Goal: Task Accomplishment & Management: Manage account settings

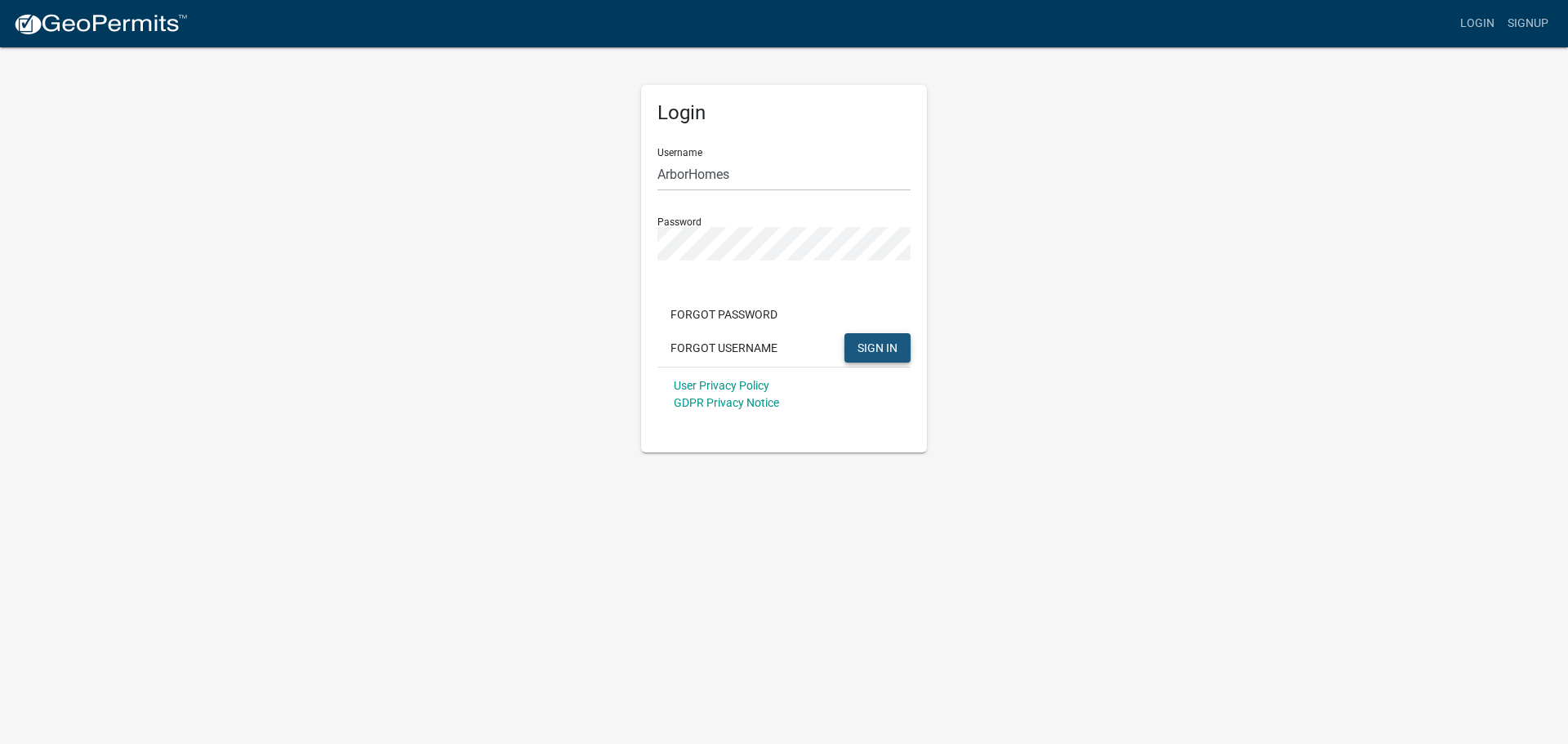
click at [880, 347] on span "SIGN IN" at bounding box center [878, 346] width 40 height 13
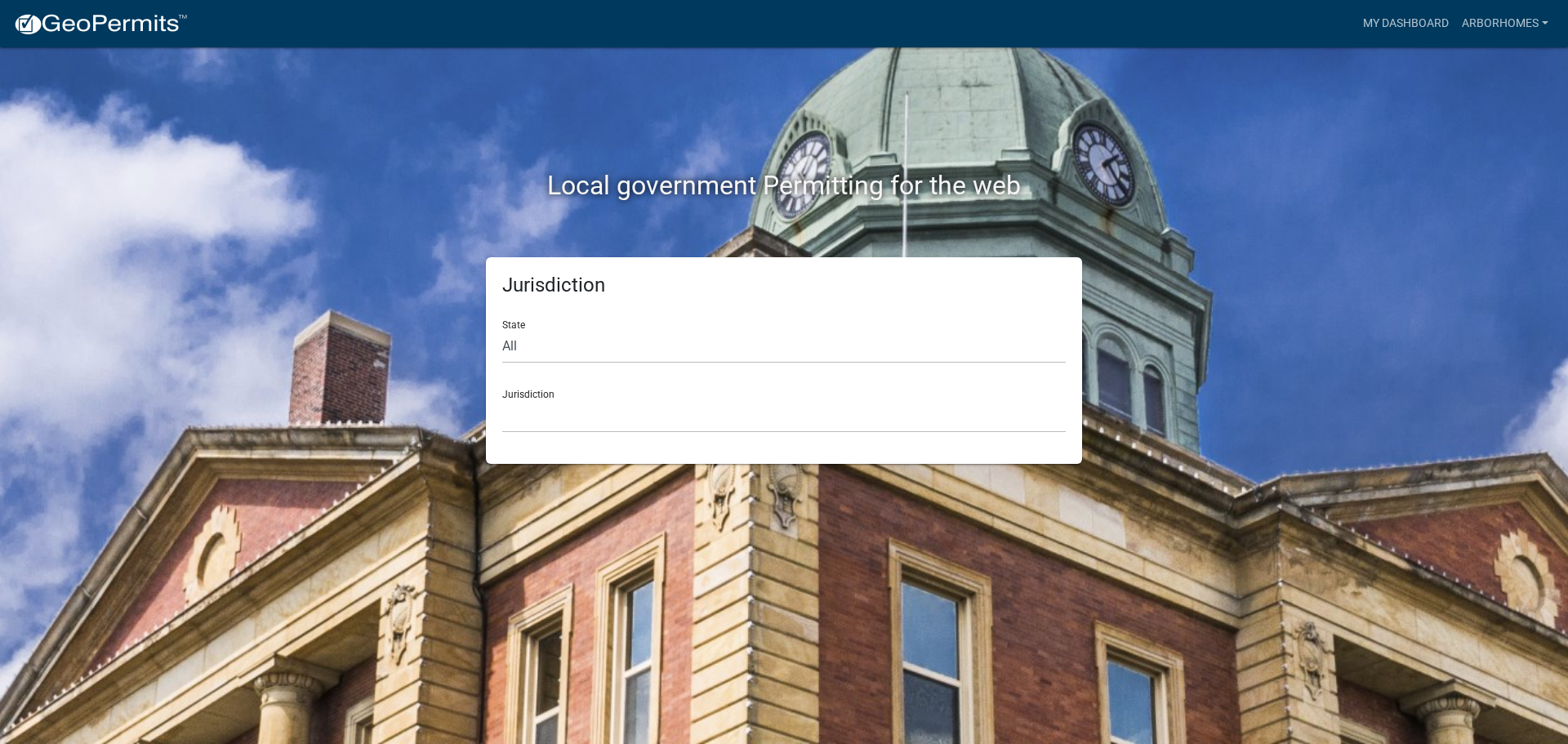
click at [669, 436] on div "Jurisdiction State All Colorado Georgia Indiana Iowa Kansas Minnesota Ohio Sout…" at bounding box center [784, 361] width 596 height 206
click at [590, 415] on select "Custer County, Colorado Carroll County, Georgia Cook County, Georgia Crawford C…" at bounding box center [784, 416] width 564 height 33
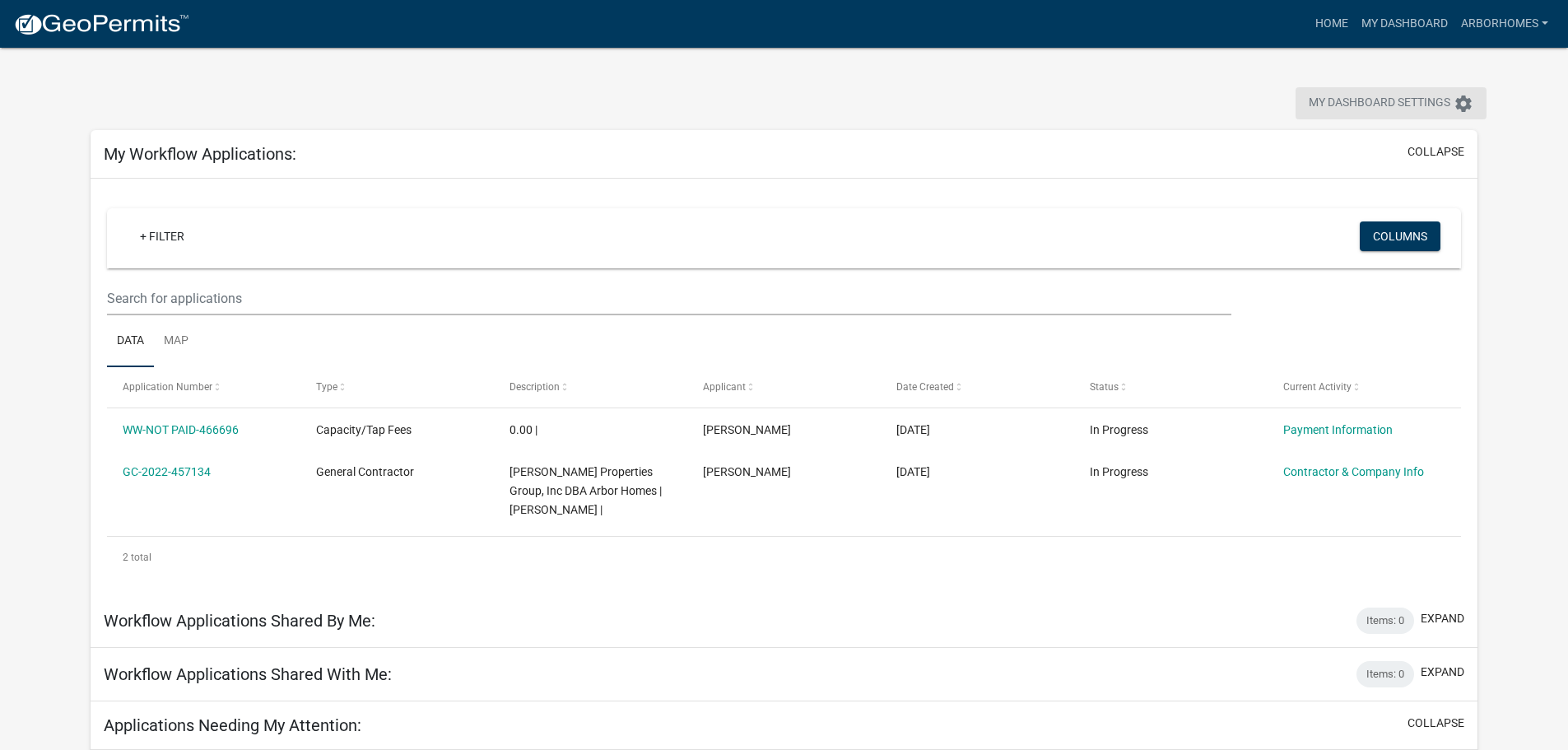
click at [1331, 102] on span "My Dashboard Settings" at bounding box center [1379, 104] width 142 height 20
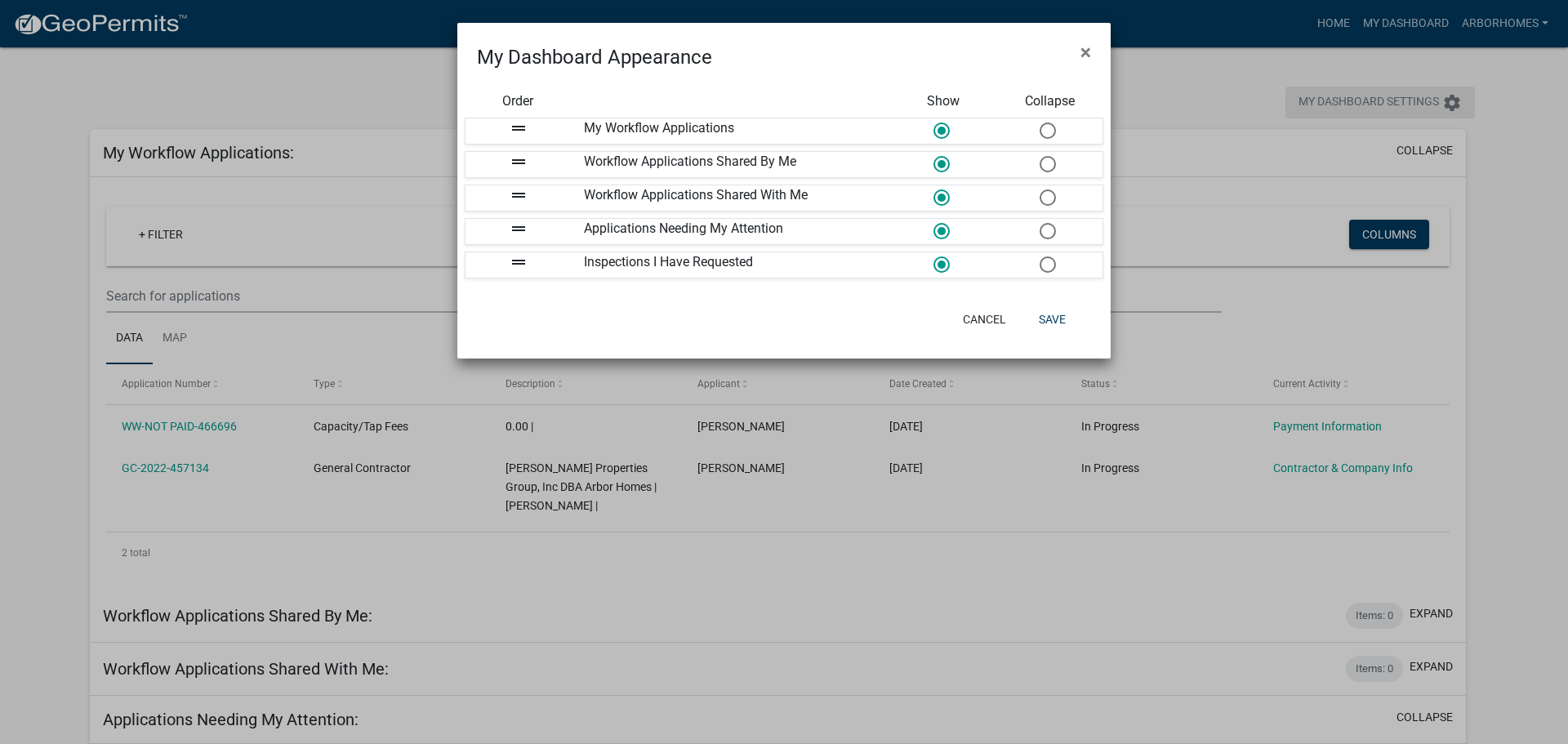
click at [1321, 101] on ngb-modal-window "My Dashboard Appearance × Order Show Collapse drag_handle My Workflow Applicati…" at bounding box center [784, 372] width 1568 height 744
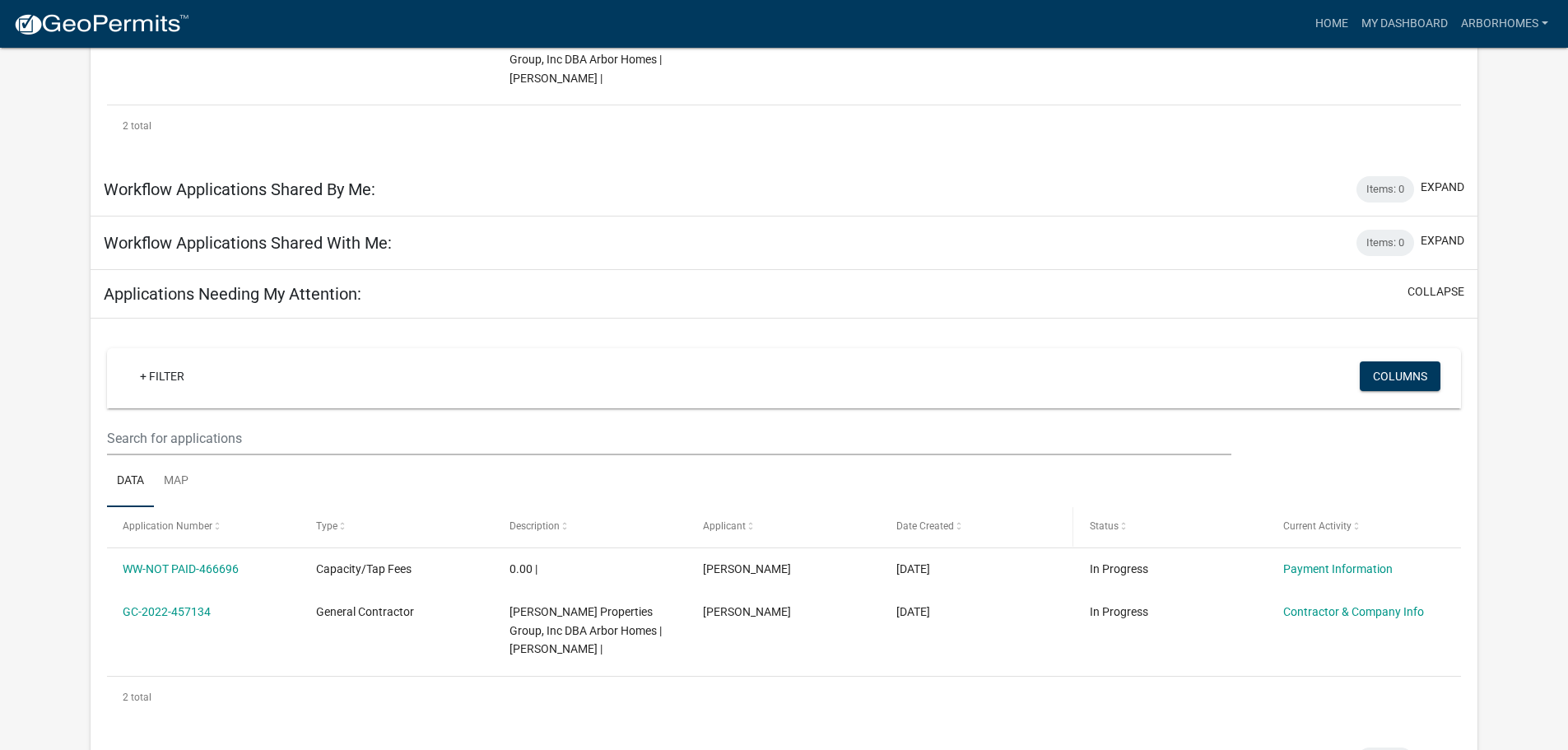
scroll to position [432, 0]
click at [773, 735] on div "Inspections I Have Requested: Items: 0 expand" at bounding box center [783, 761] width 1386 height 53
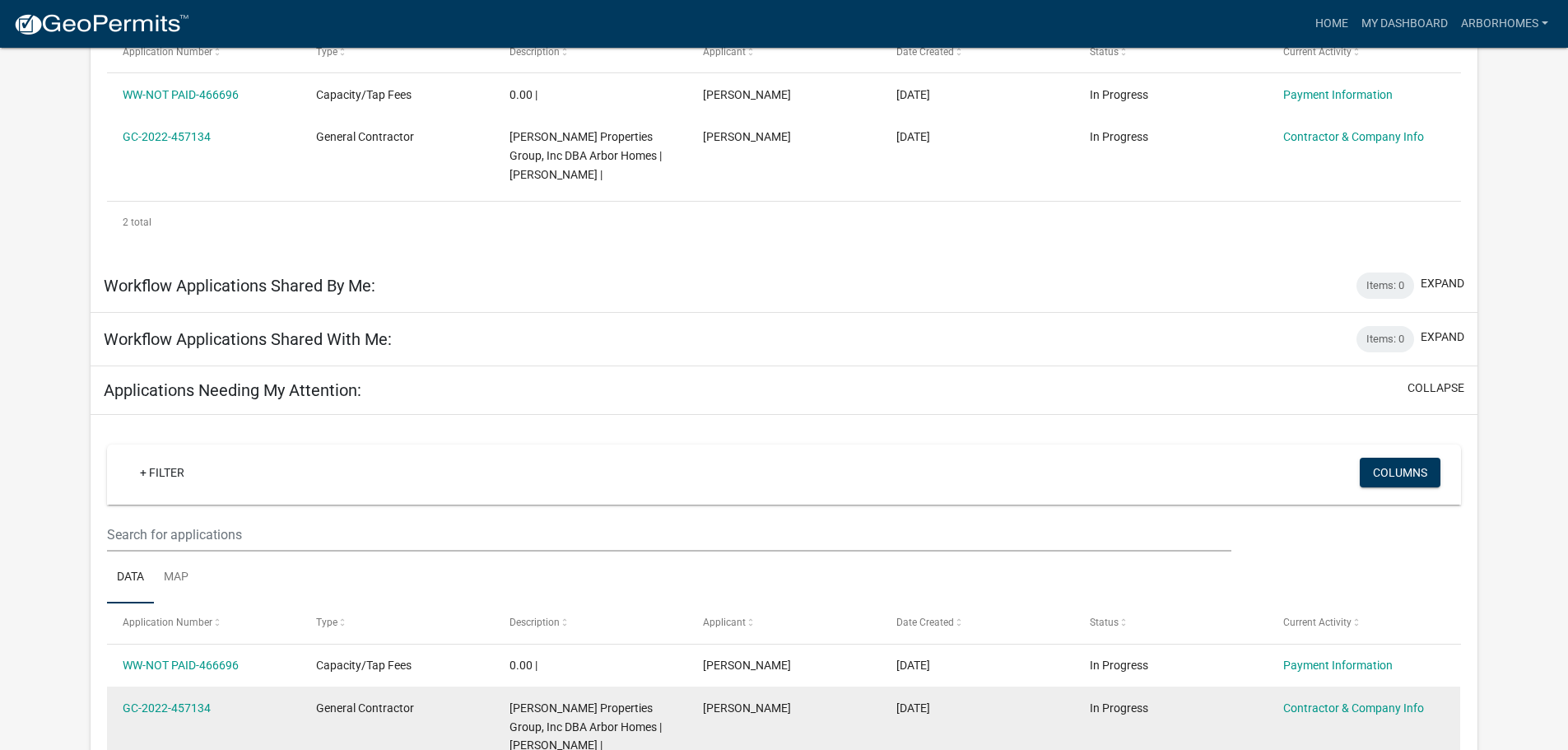
scroll to position [267, 0]
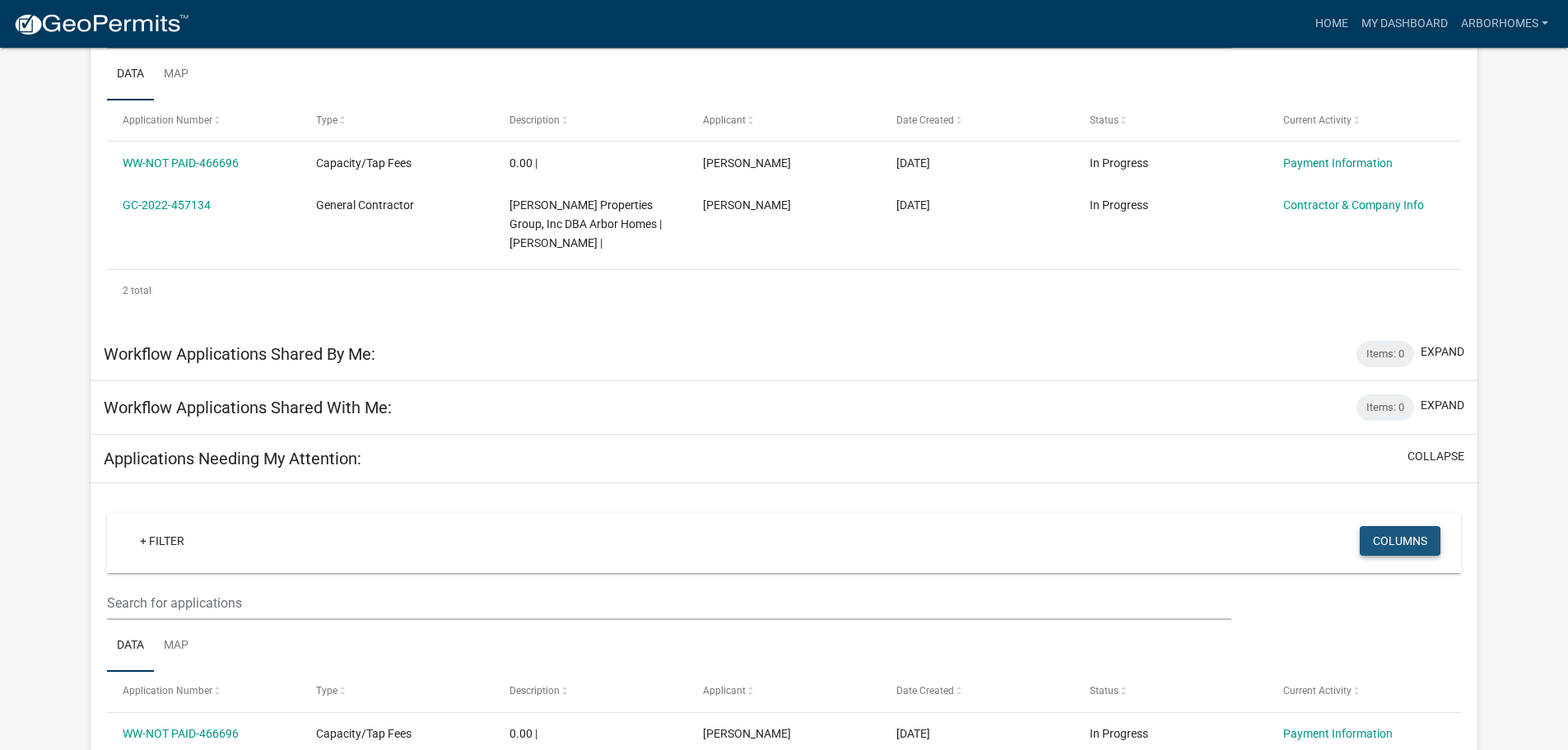
click at [1395, 527] on button "Columns" at bounding box center [1399, 541] width 80 height 30
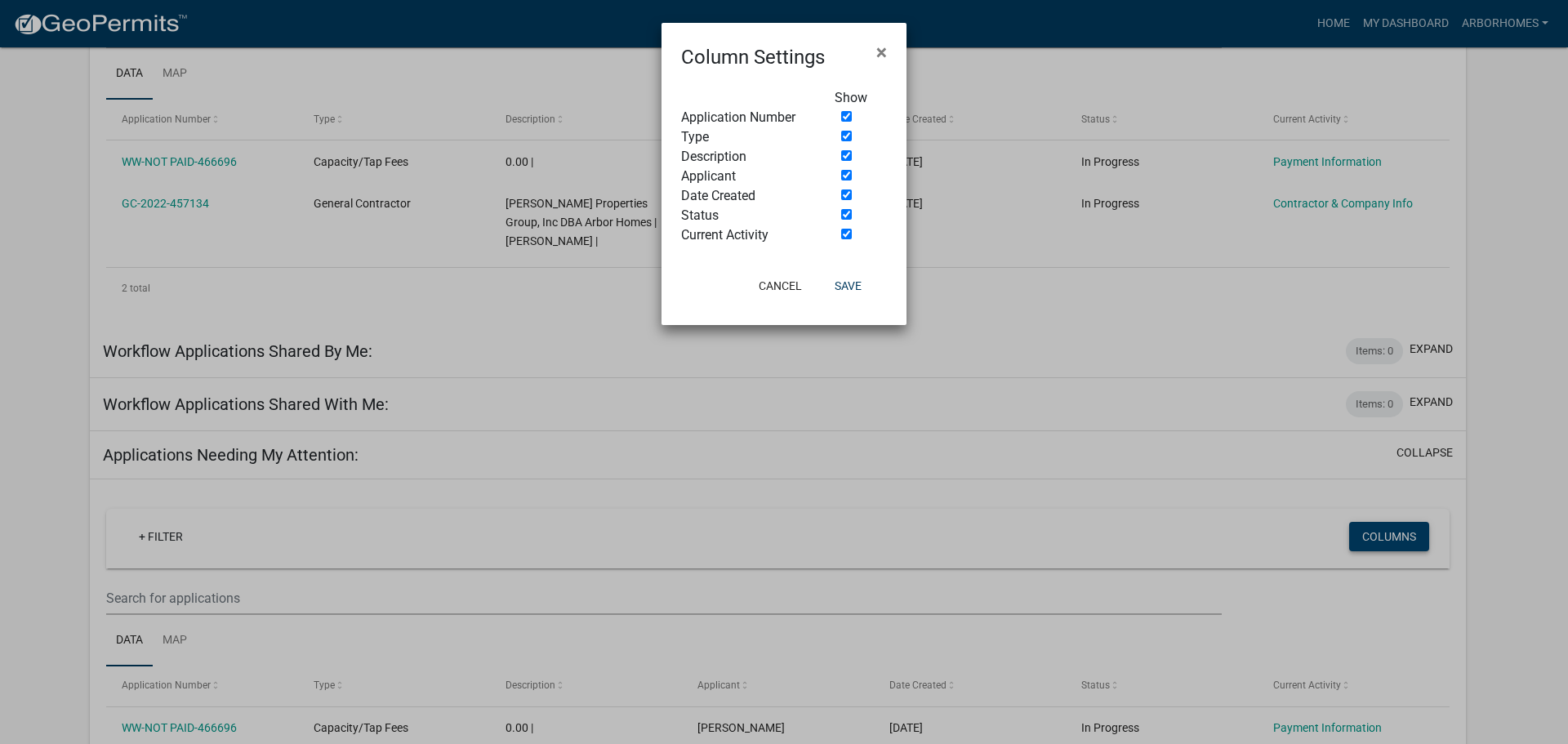
click at [1385, 522] on ngb-modal-window "Column Settings × Show Application Number Type Description Applicant Date Creat…" at bounding box center [784, 372] width 1568 height 744
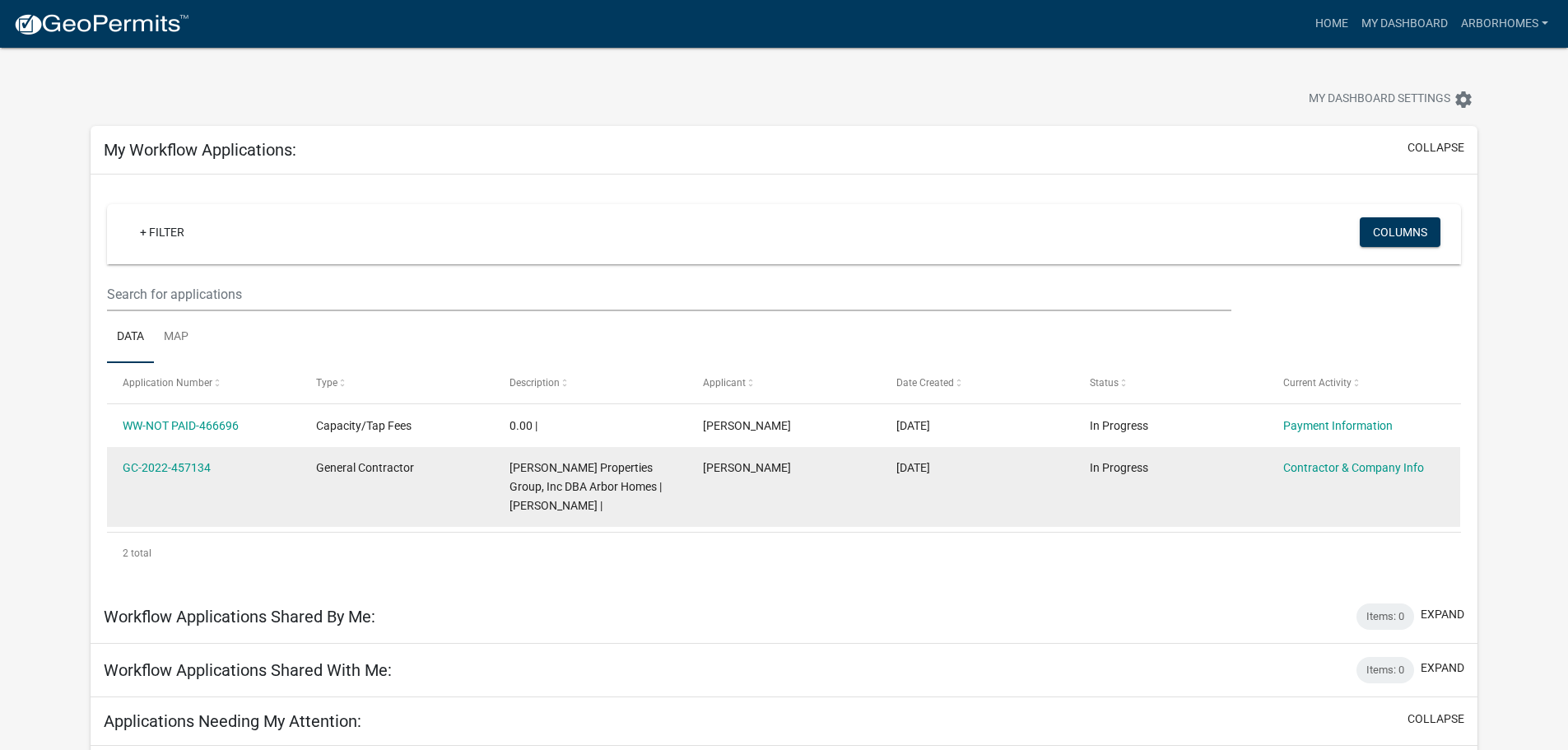
scroll to position [0, 0]
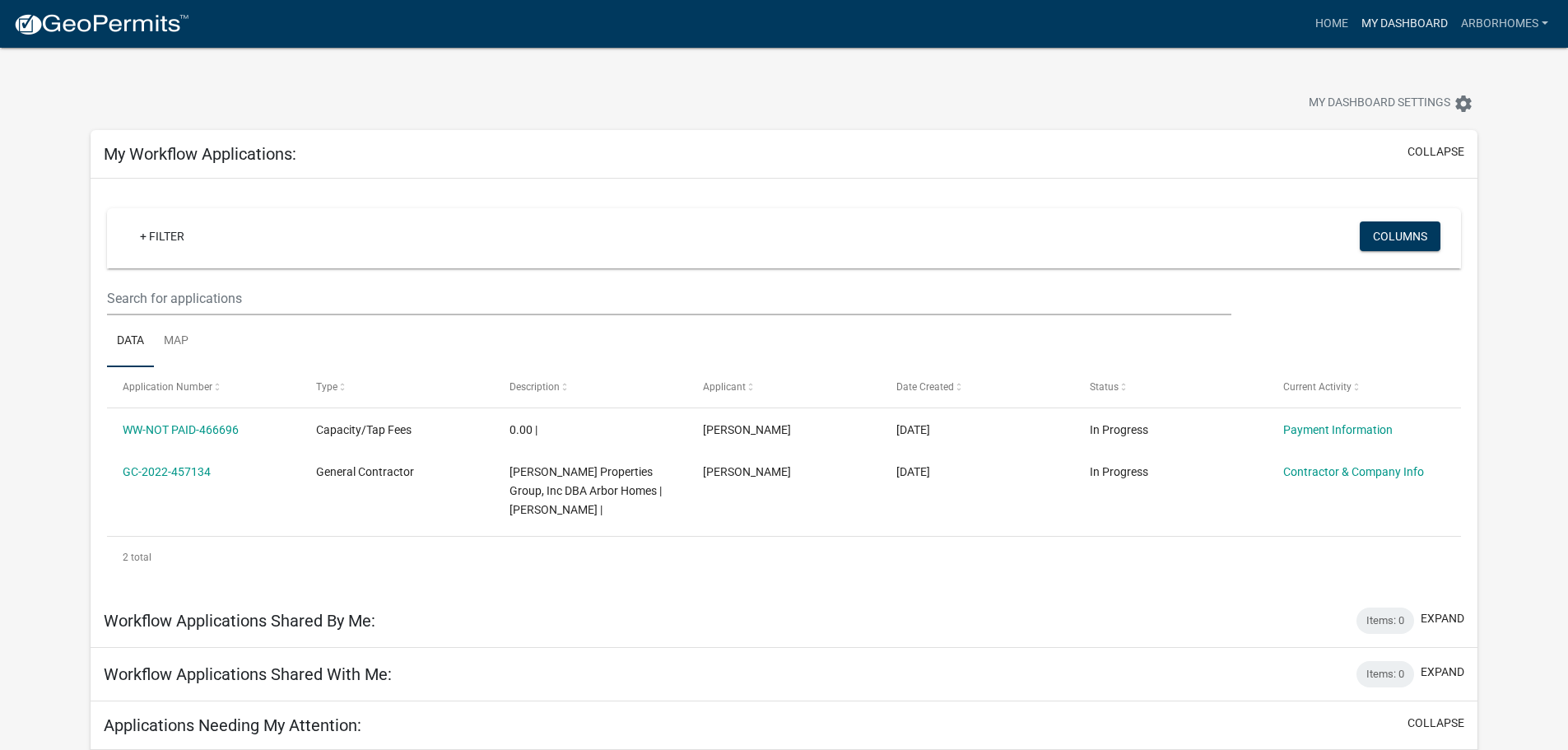
click at [1383, 23] on link "My Dashboard" at bounding box center [1404, 24] width 99 height 32
click at [1492, 16] on link "ArborHomes" at bounding box center [1504, 24] width 100 height 32
click at [1431, 75] on link "Account" at bounding box center [1484, 68] width 141 height 40
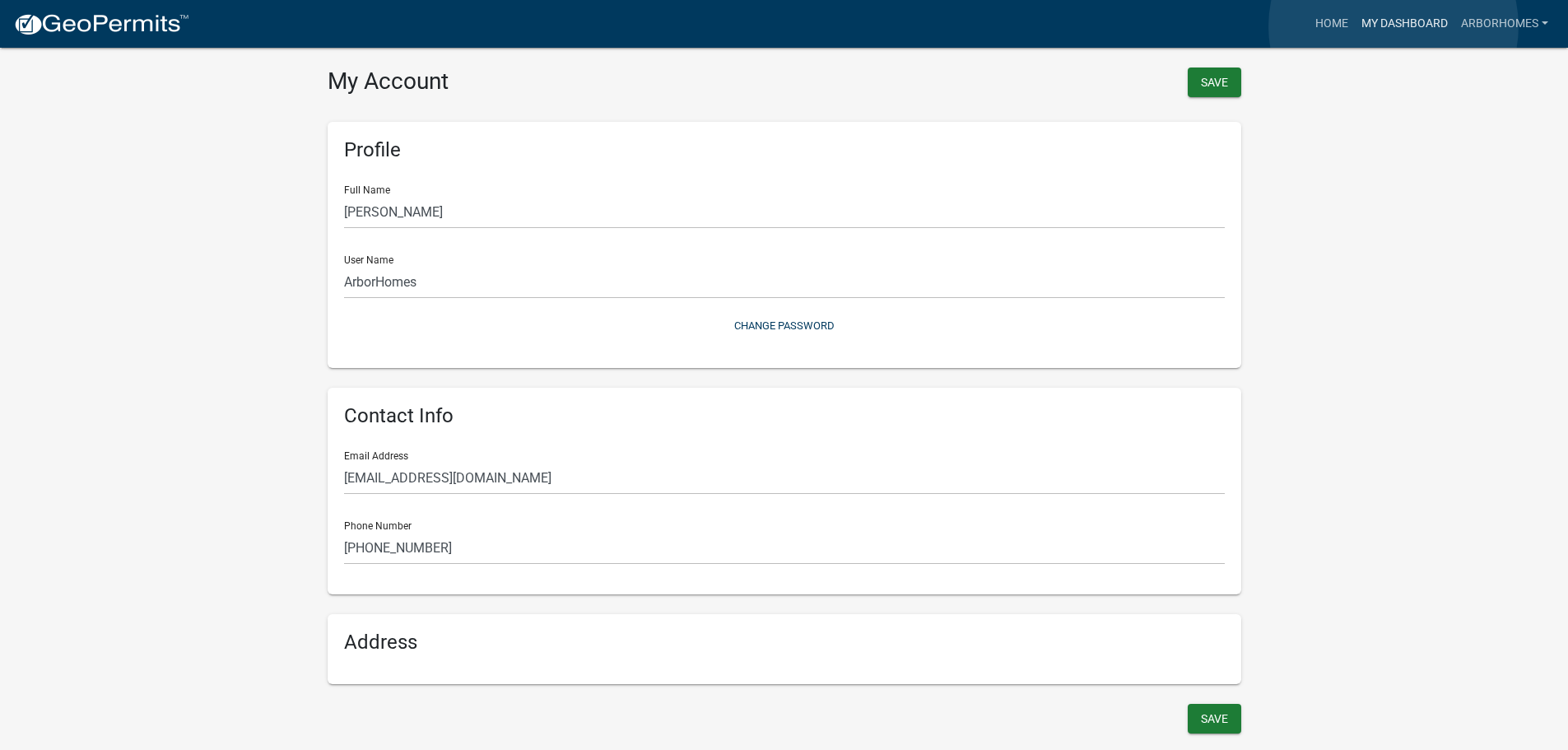
click at [1393, 26] on link "My Dashboard" at bounding box center [1404, 24] width 99 height 32
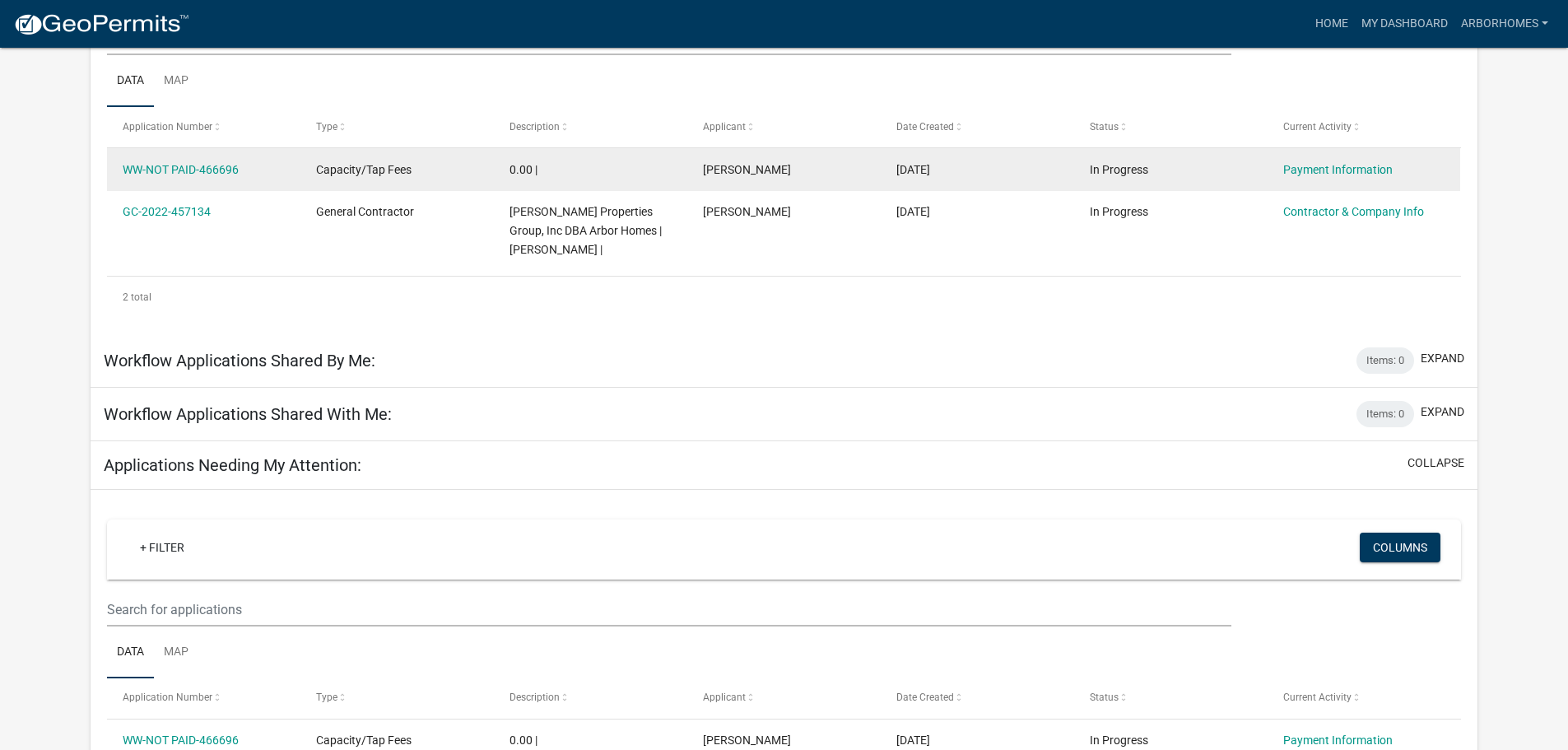
scroll to position [251, 0]
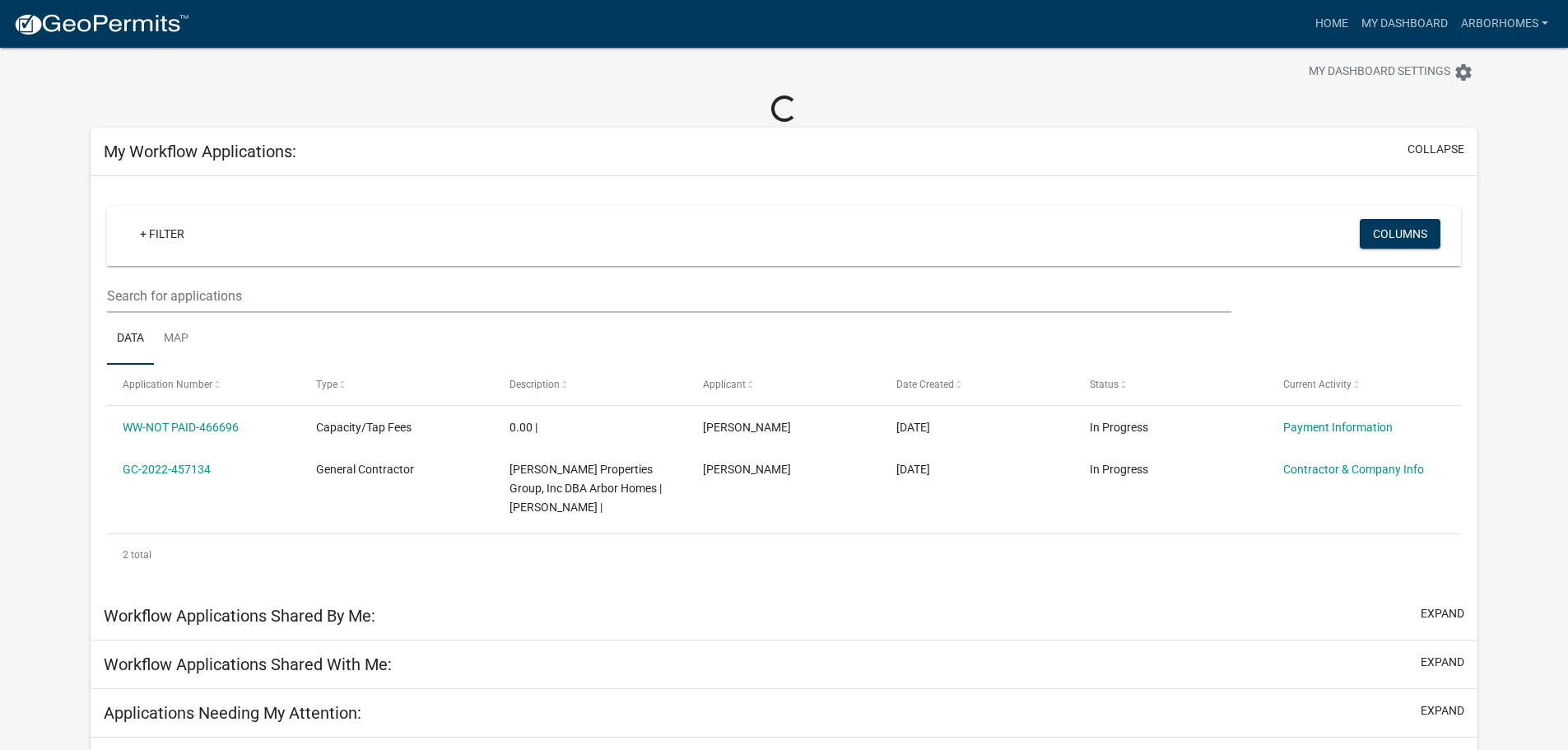
scroll to position [49, 0]
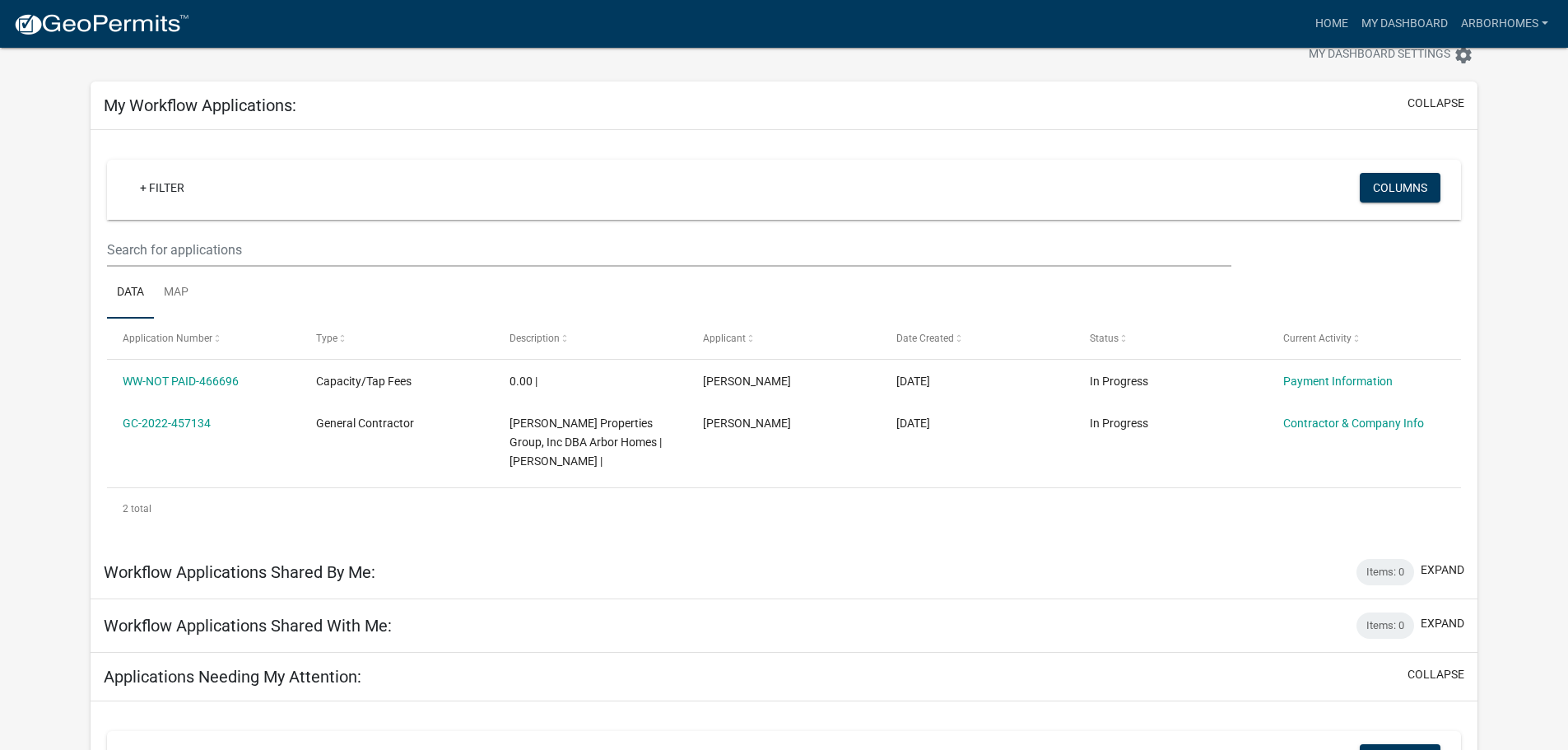
click at [268, 616] on h5 "Workflow Applications Shared With Me:" at bounding box center [248, 626] width 288 height 20
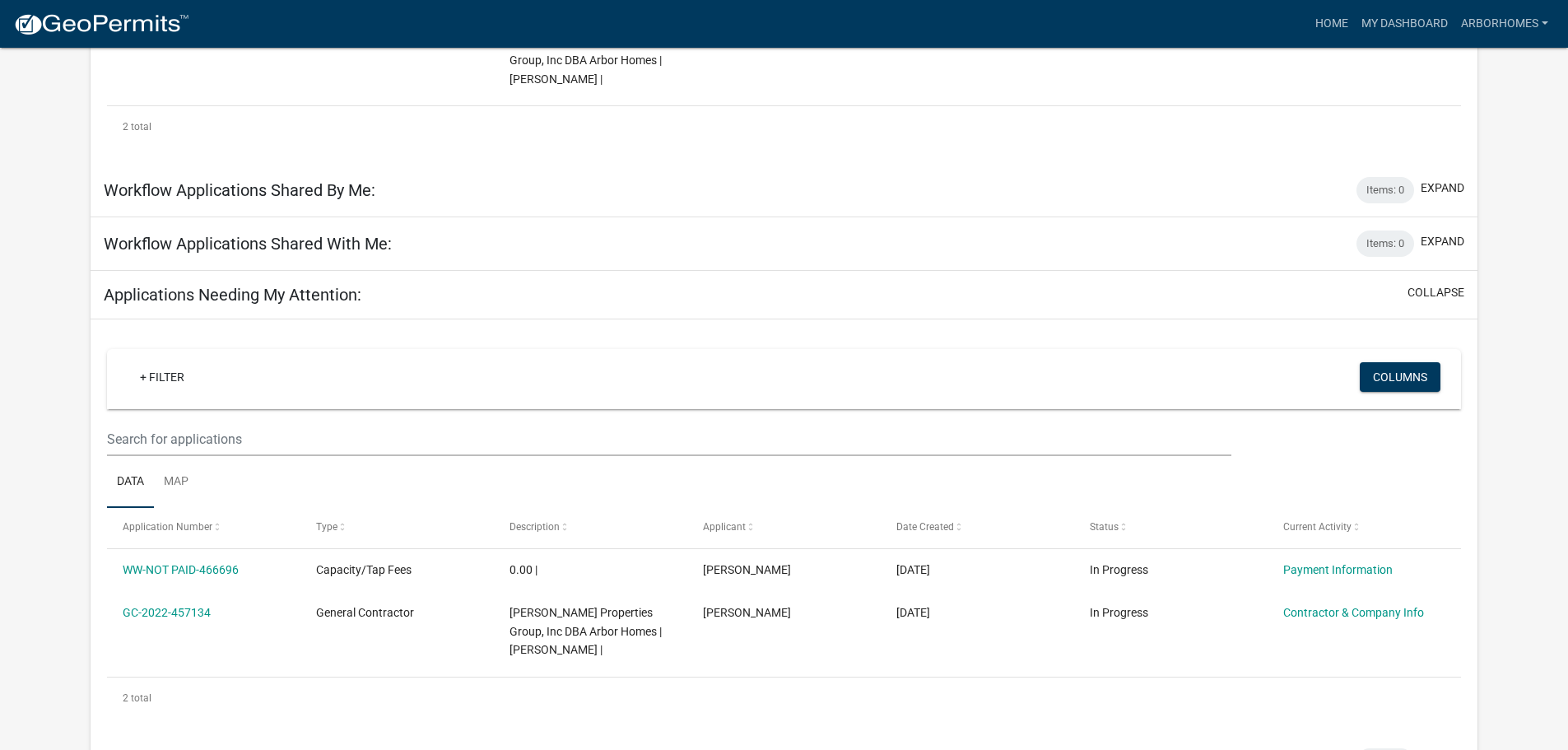
scroll to position [432, 0]
click at [1451, 233] on button "expand" at bounding box center [1442, 241] width 43 height 17
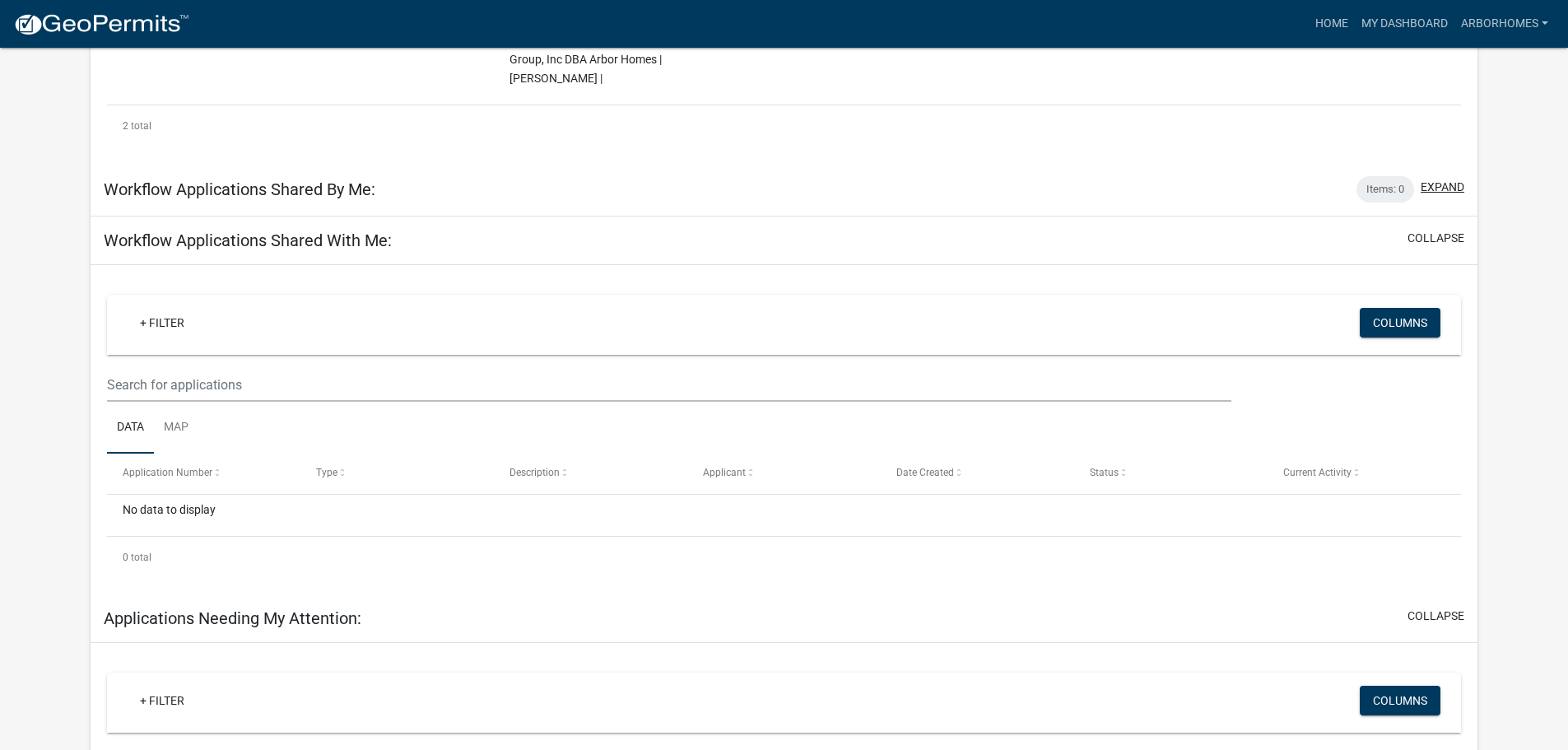
click at [1447, 178] on button "expand" at bounding box center [1442, 186] width 43 height 17
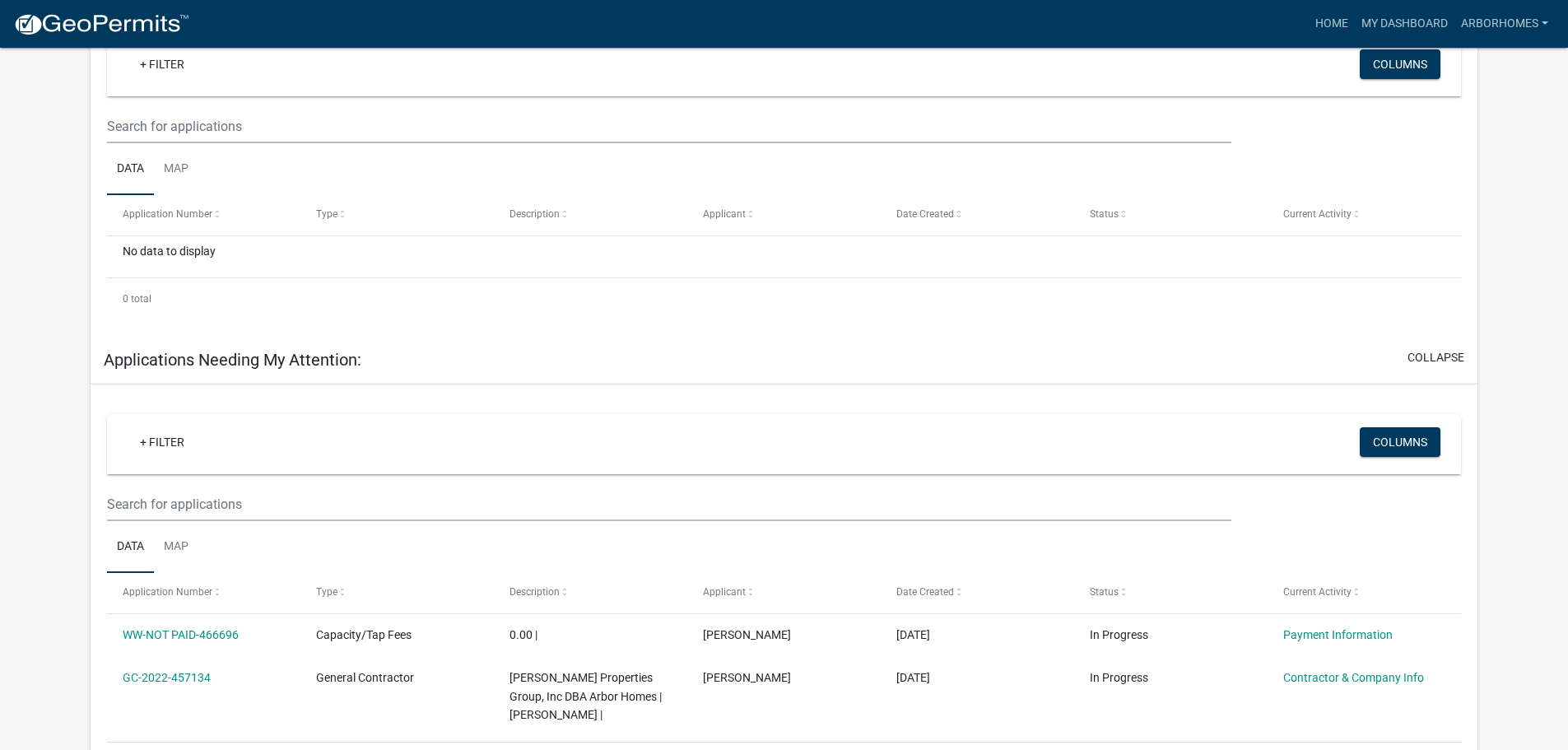
scroll to position [1080, 0]
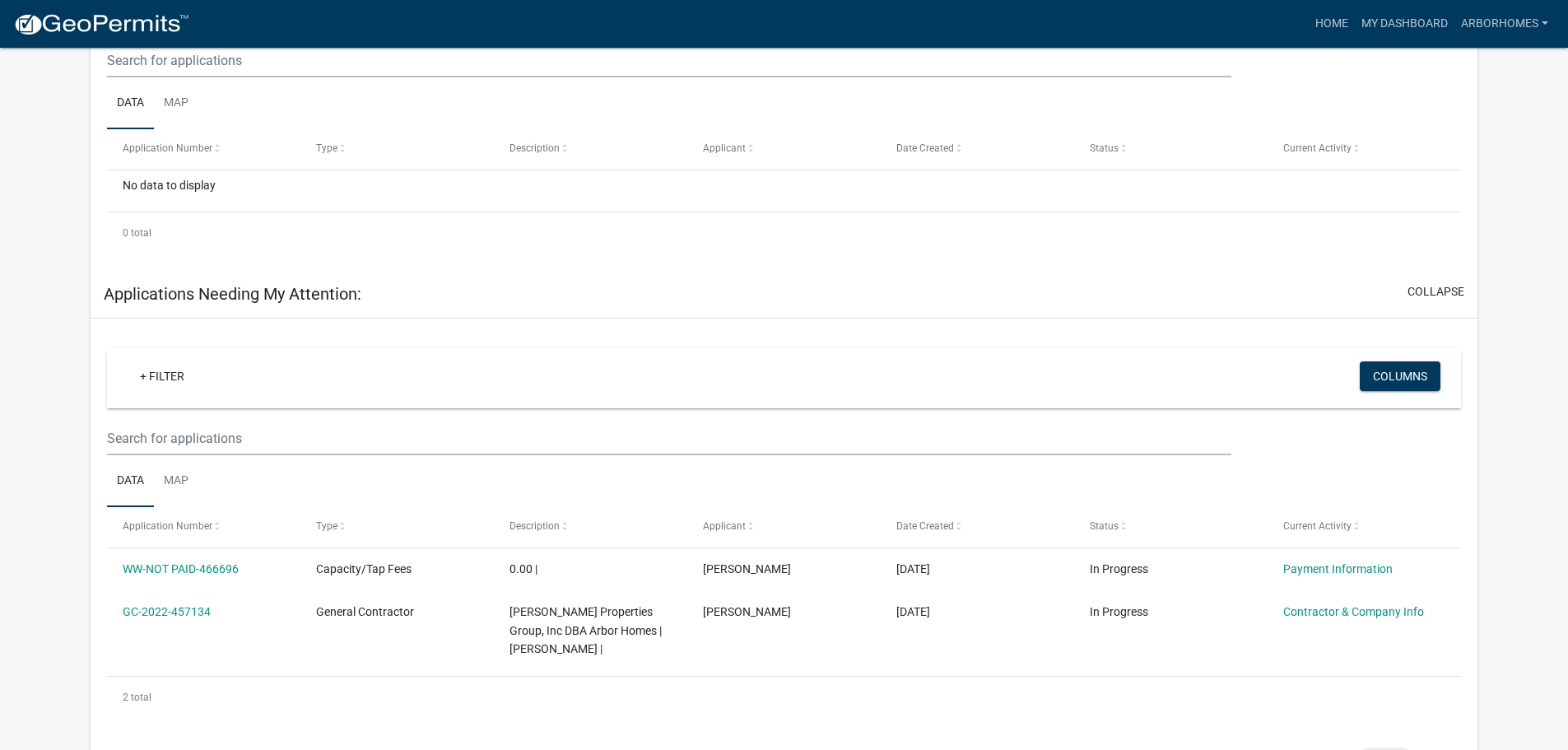
click at [1441, 749] on button "expand" at bounding box center [1442, 758] width 43 height 17
click at [1441, 747] on button "collapse" at bounding box center [1435, 755] width 57 height 17
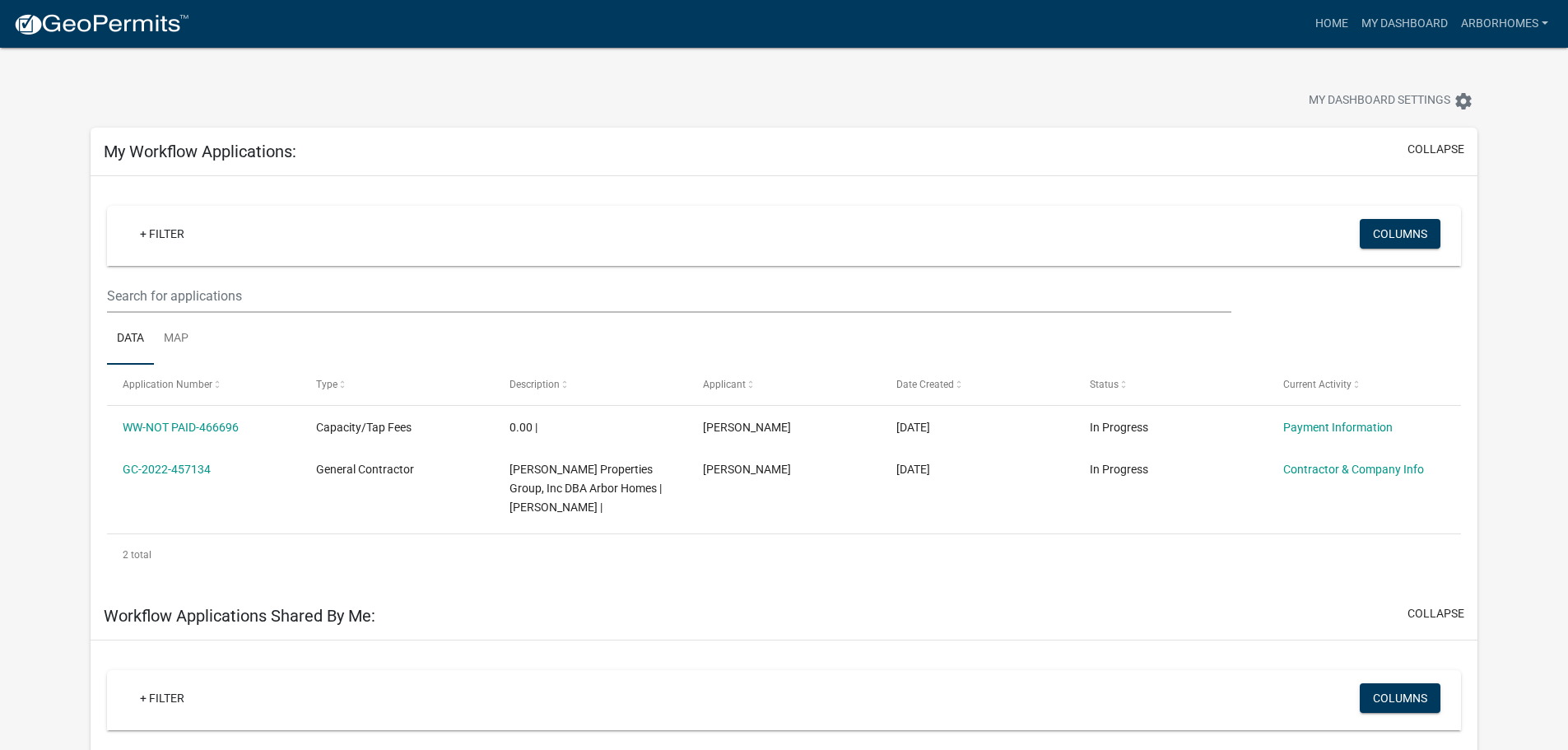
scroll to position [0, 0]
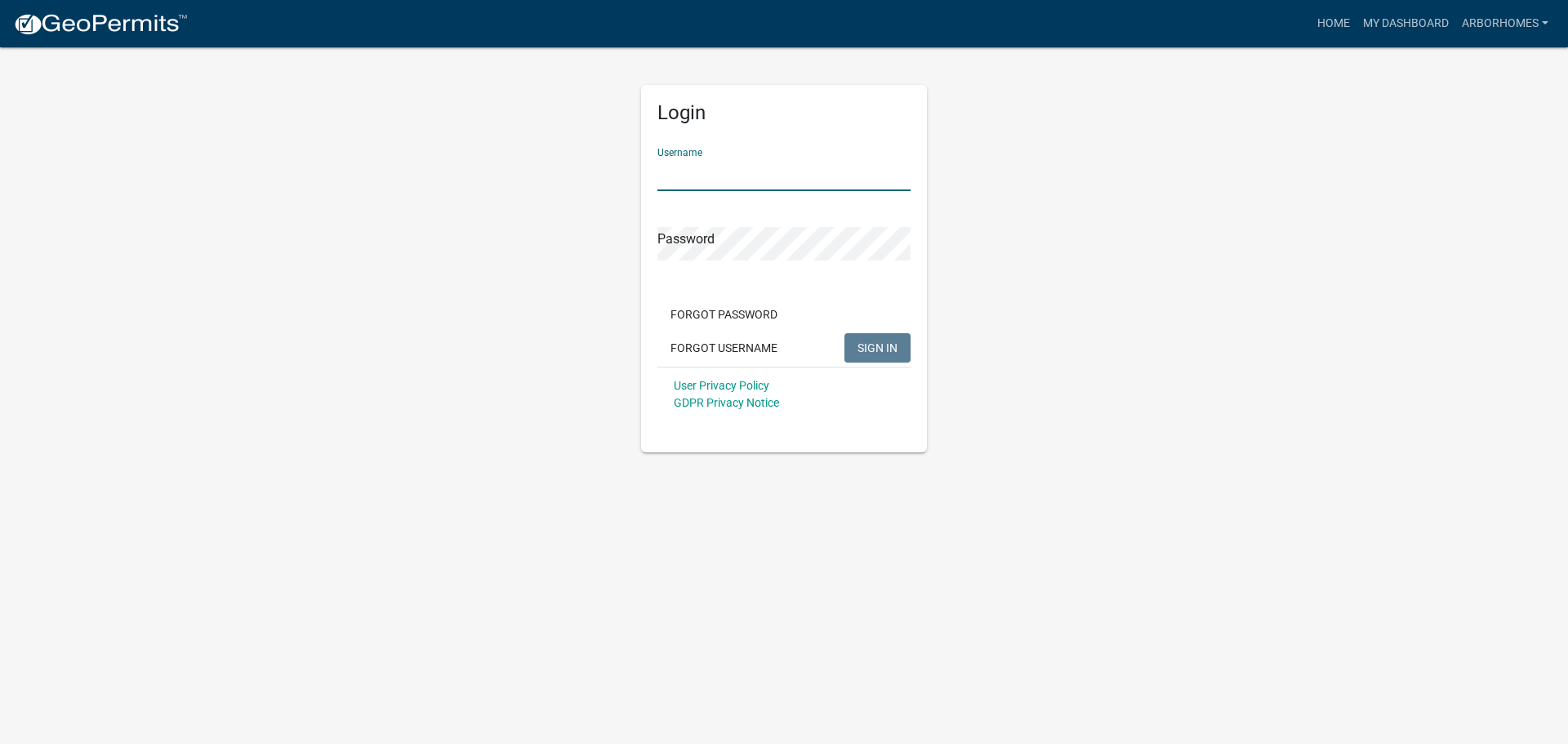
click at [723, 159] on input "Username" at bounding box center [784, 174] width 253 height 33
type input "ArborHomes"
click at [884, 356] on button "SIGN IN" at bounding box center [878, 347] width 66 height 30
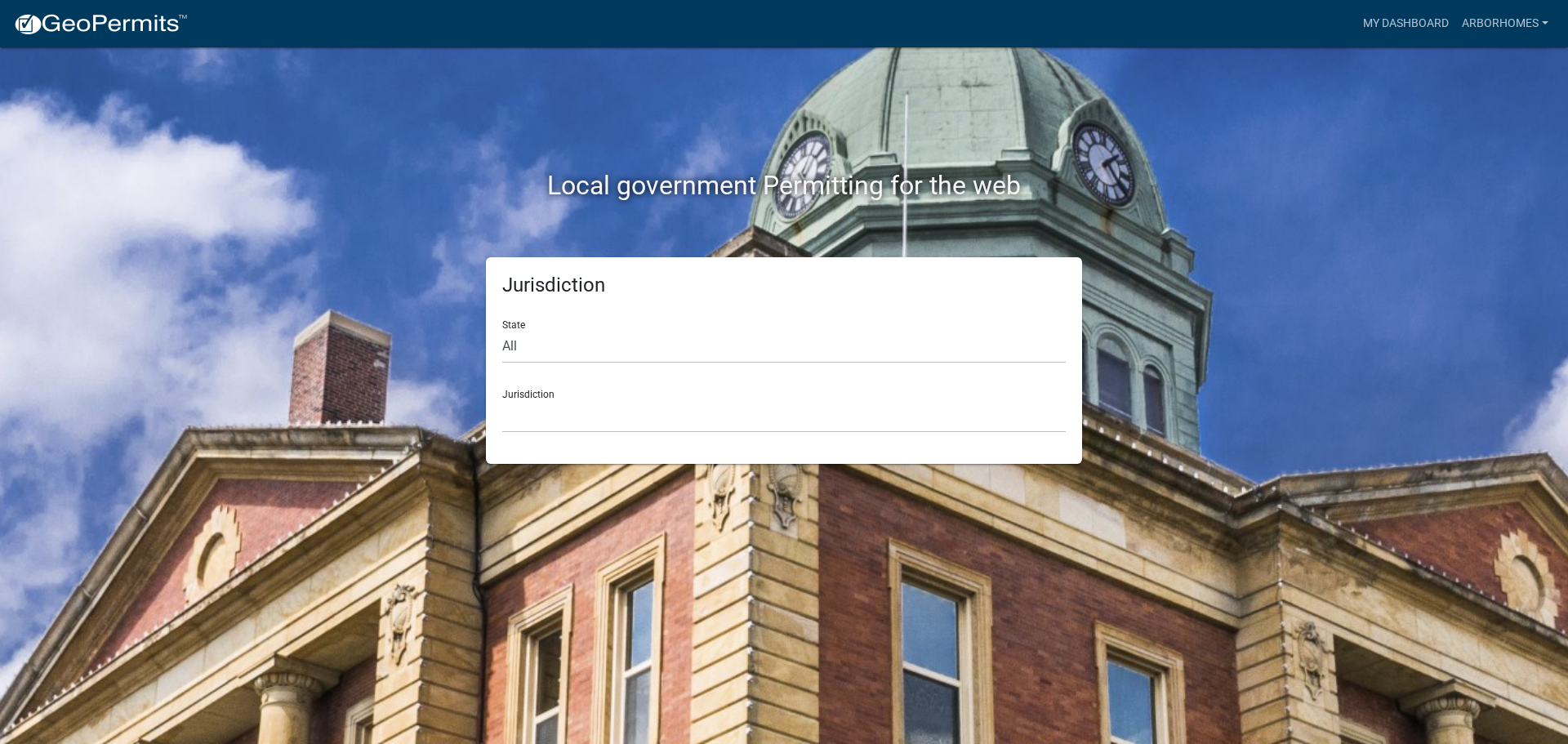
click at [737, 503] on div "Local government Permitting for the web Jurisdiction State All [US_STATE] [US_S…" at bounding box center [784, 372] width 1568 height 744
click at [1380, 25] on link "My Dashboard" at bounding box center [1406, 23] width 99 height 31
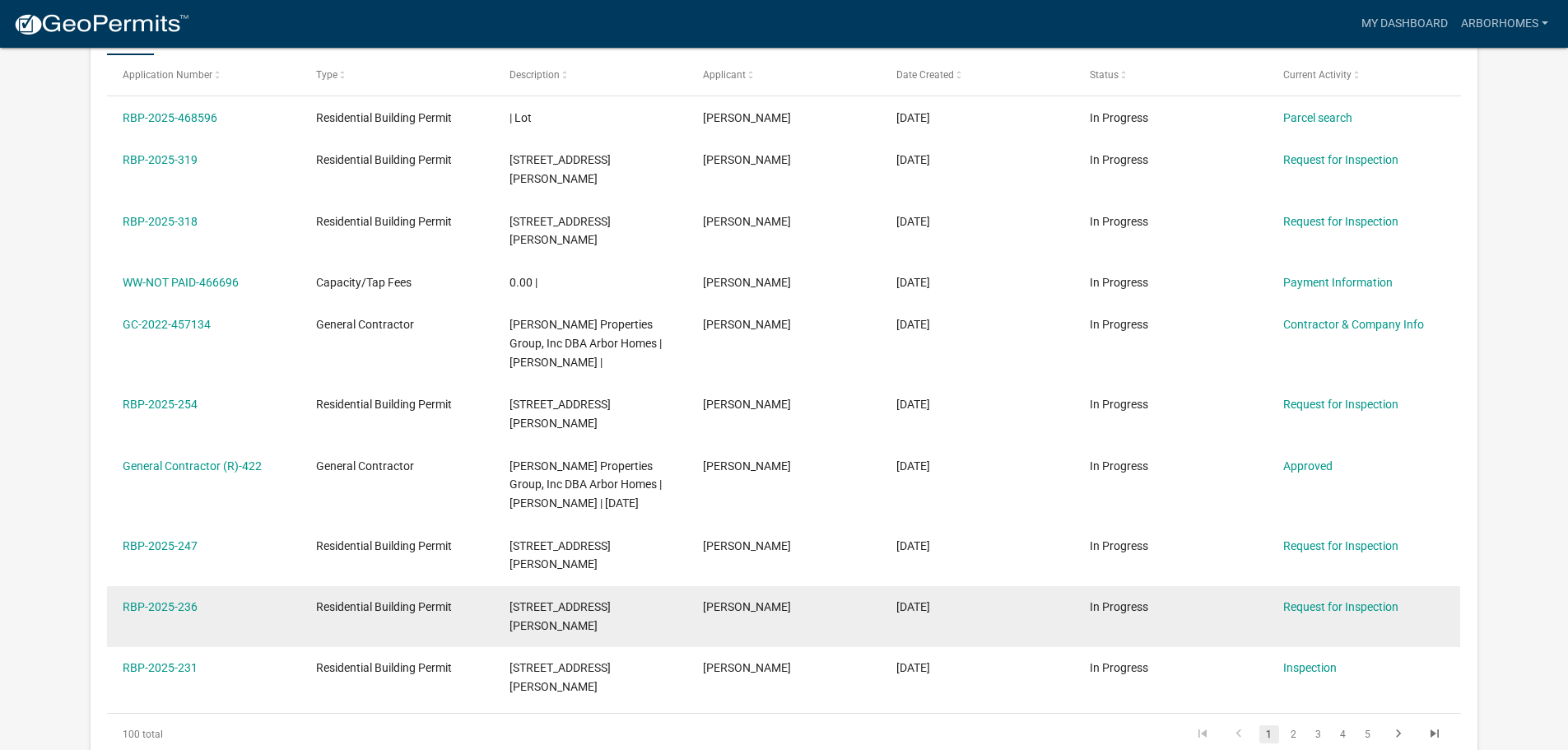
scroll to position [412, 0]
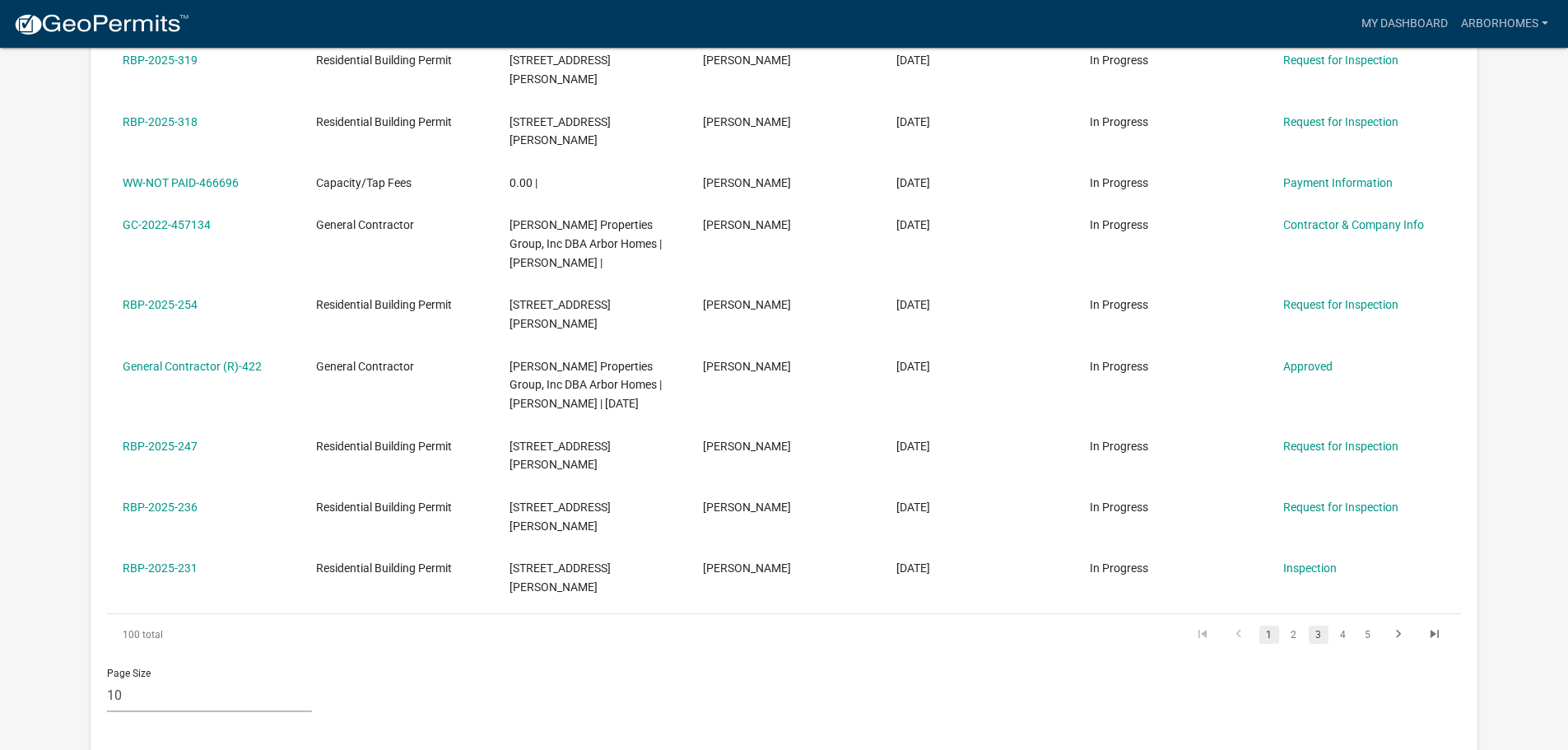
click at [1311, 626] on link "3" at bounding box center [1318, 635] width 20 height 18
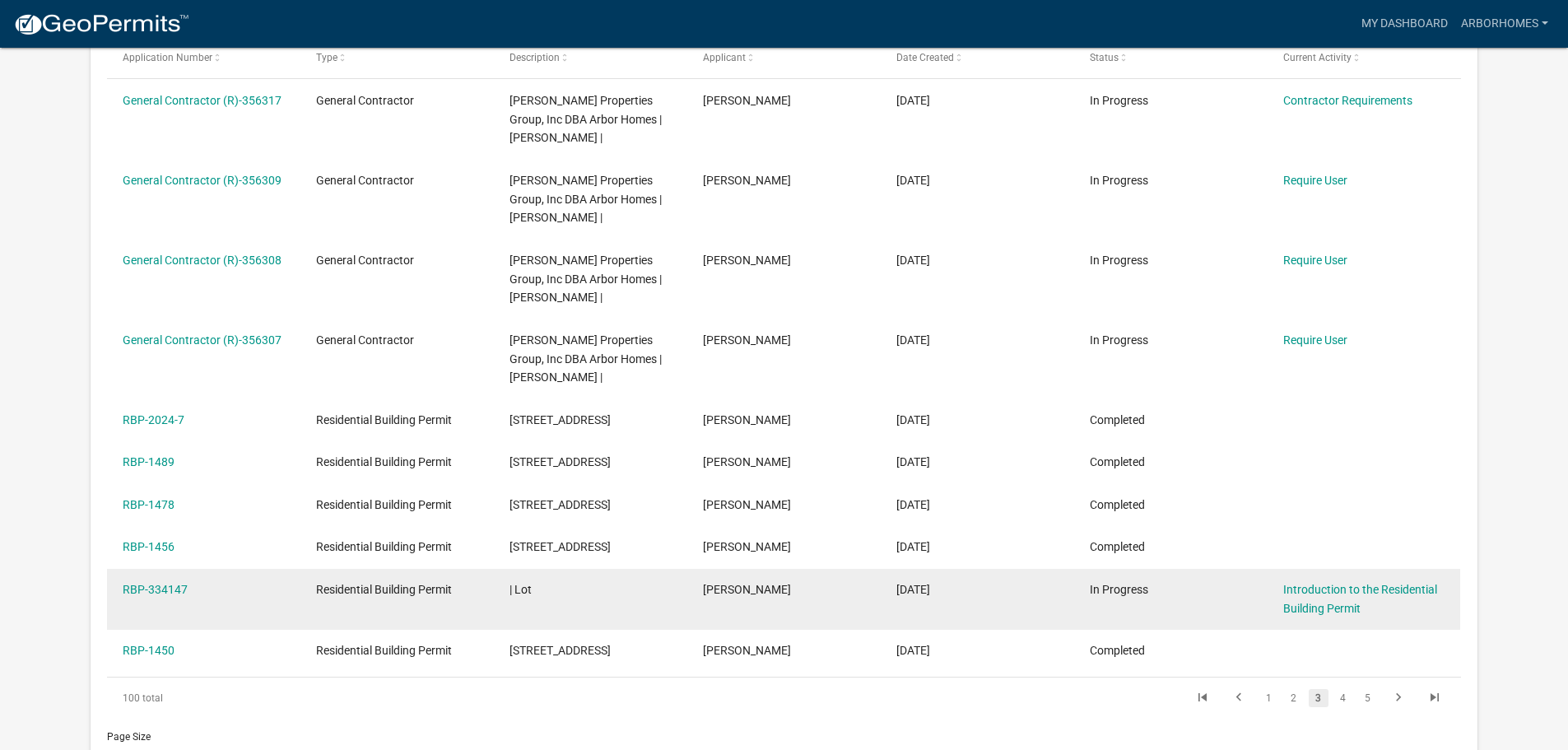
scroll to position [412, 0]
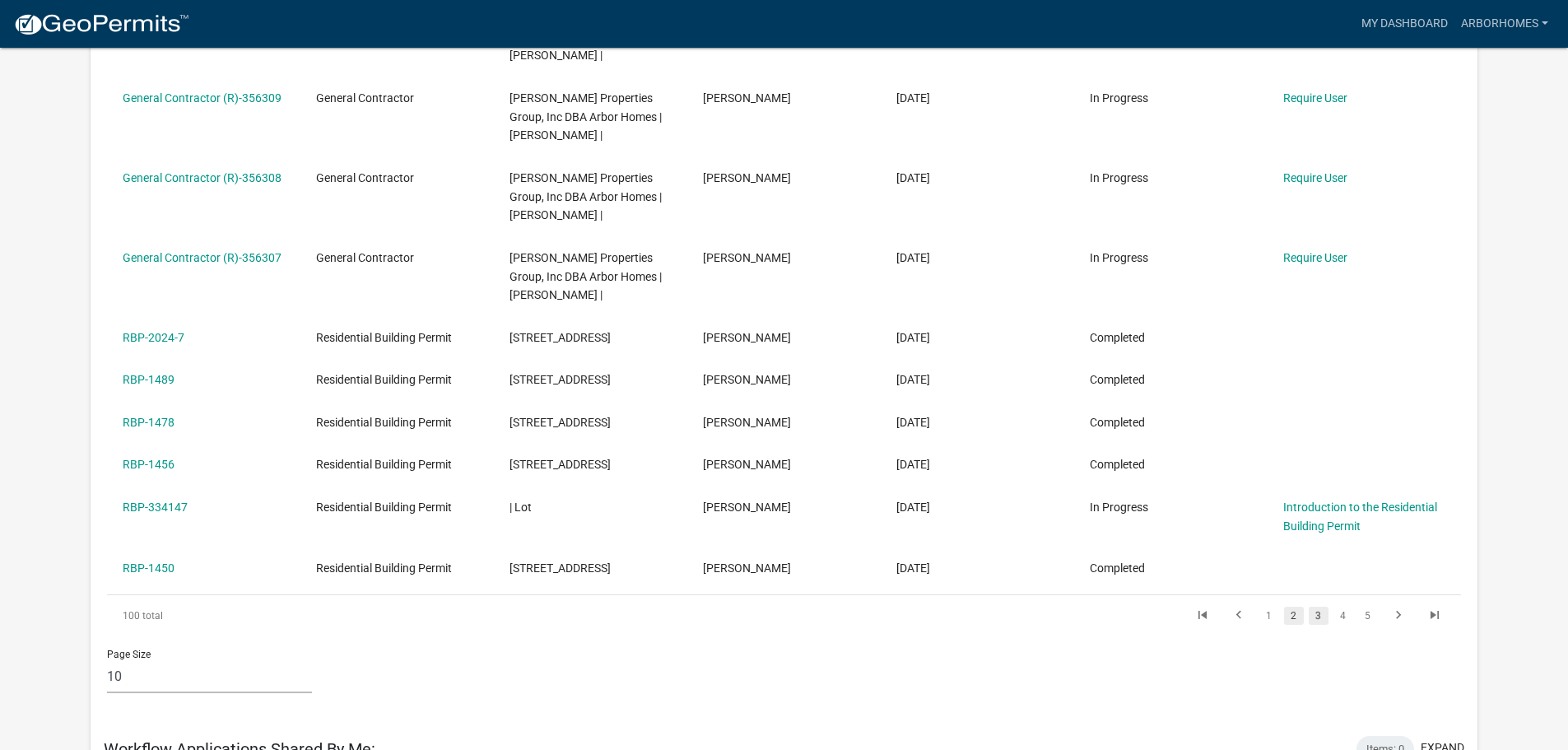
click at [1286, 607] on link "2" at bounding box center [1294, 616] width 20 height 18
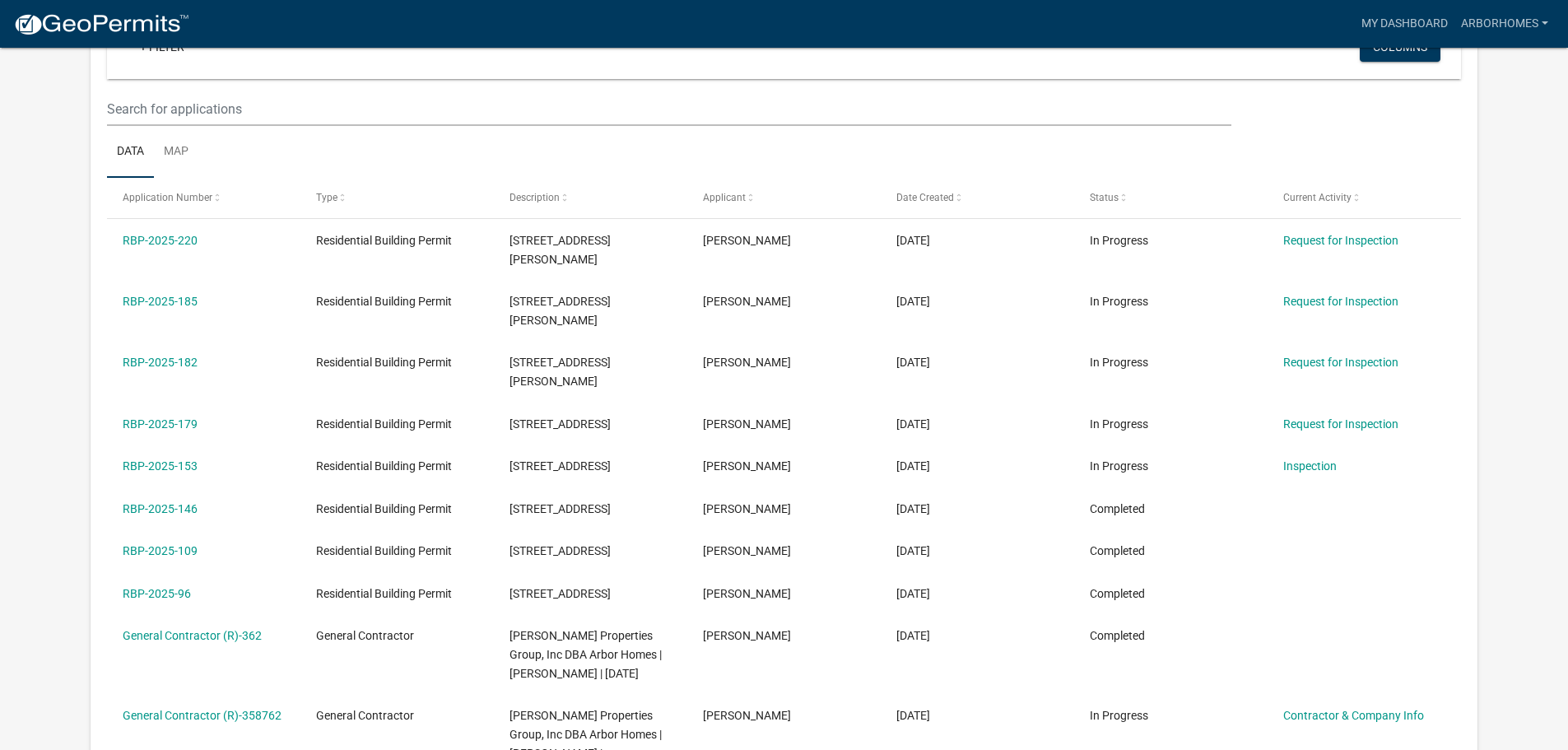
scroll to position [165, 0]
